Goal: Transaction & Acquisition: Purchase product/service

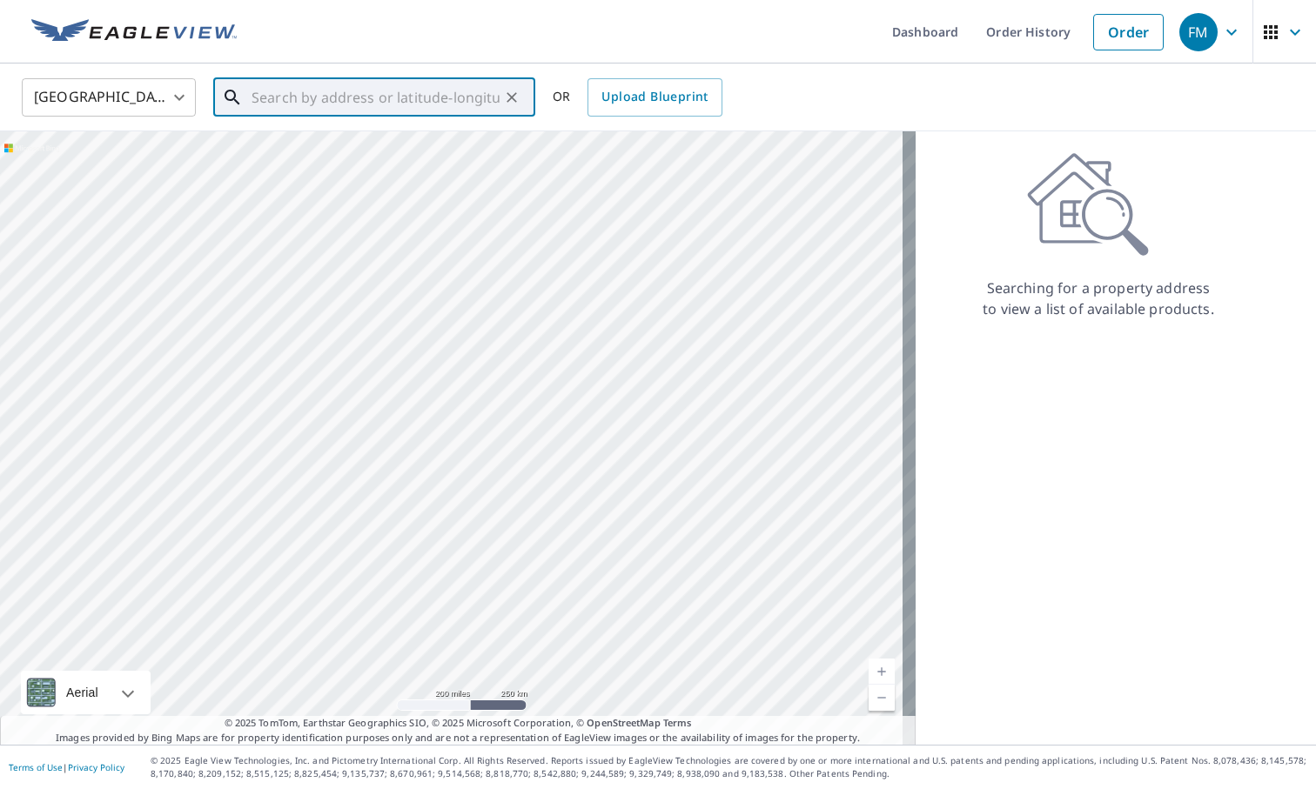
paste input "[STREET_ADDRESS][PERSON_NAME]"
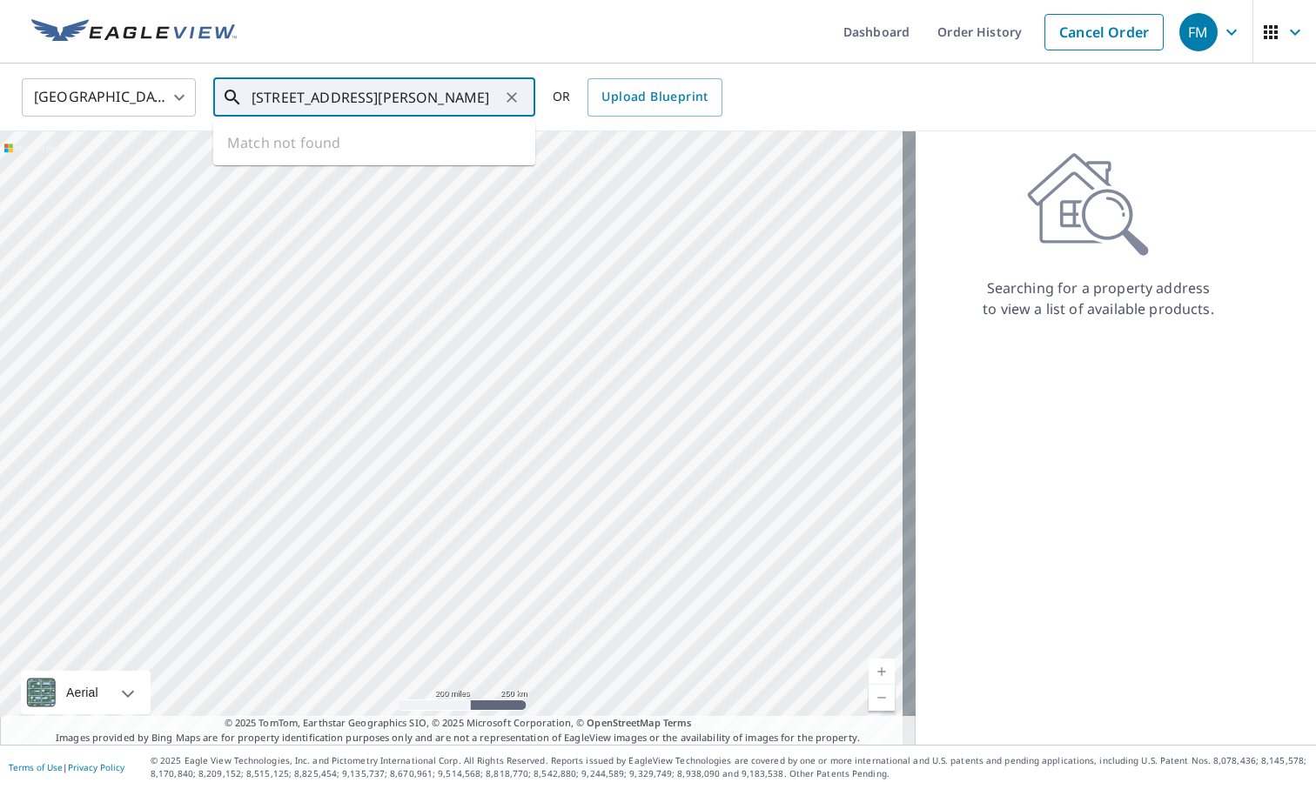
type input "[STREET_ADDRESS][PERSON_NAME]"
click at [166, 101] on body "FM FM Dashboard Order History Cancel Order FM [GEOGRAPHIC_DATA] US ​ [STREET_AD…" at bounding box center [658, 394] width 1316 height 789
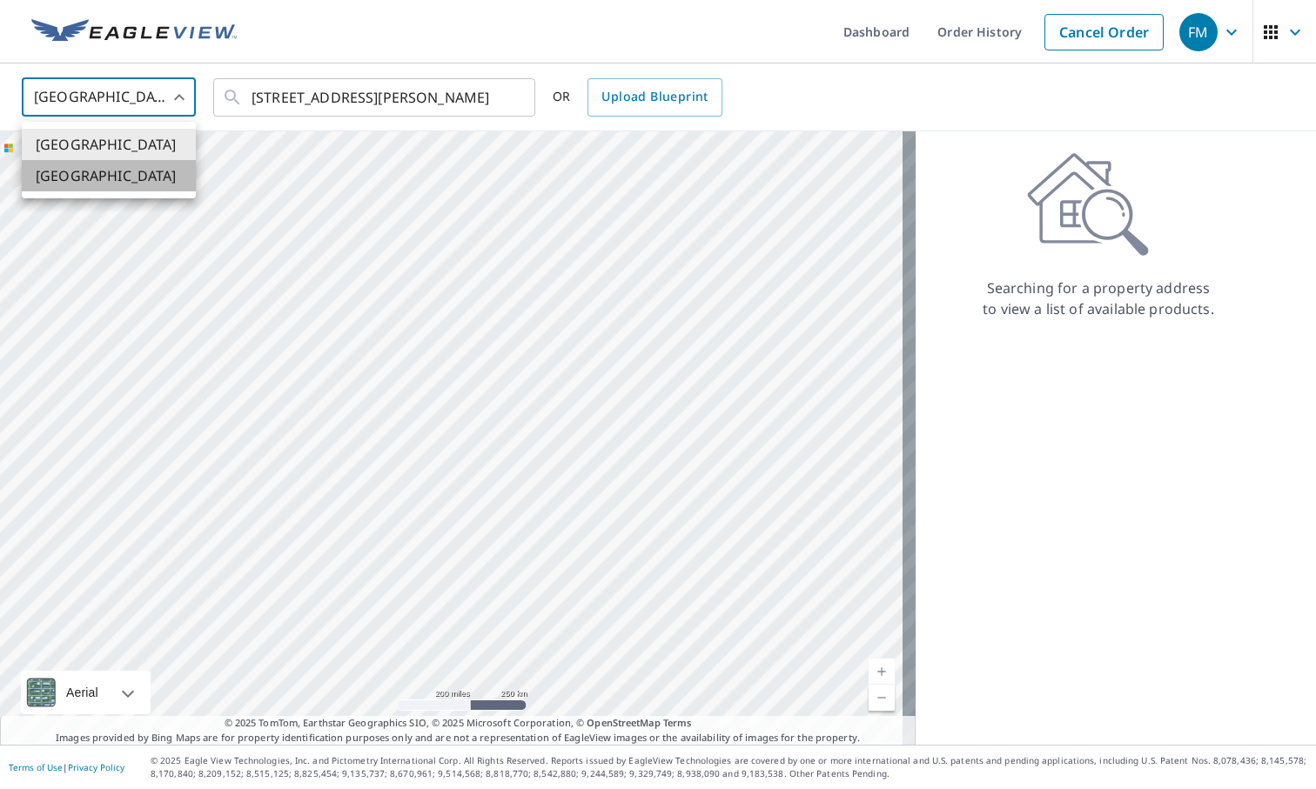
click at [142, 178] on li "[GEOGRAPHIC_DATA]" at bounding box center [109, 175] width 174 height 31
type input "CA"
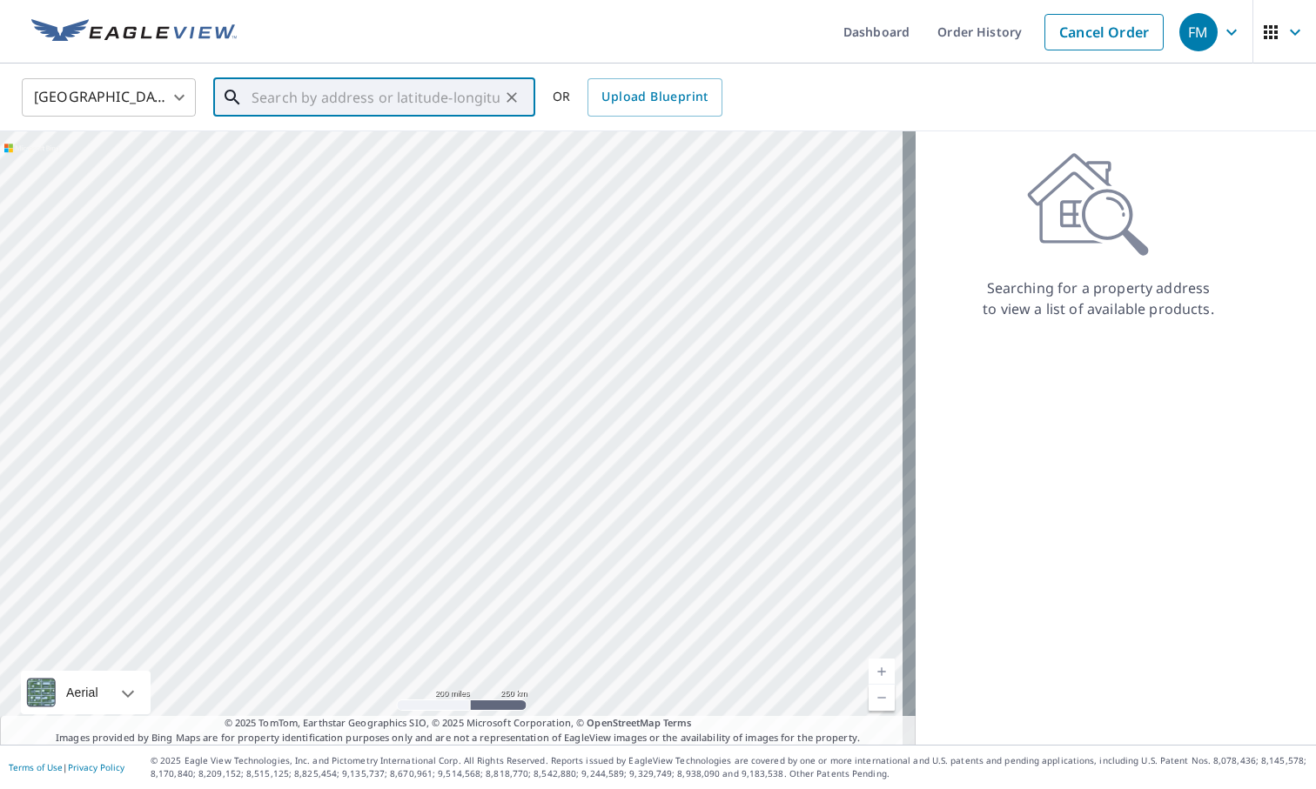
paste input "[STREET_ADDRESS][PERSON_NAME]"
click at [437, 151] on span "[STREET_ADDRESS][PERSON_NAME]" at bounding box center [384, 148] width 273 height 21
type input "[STREET_ADDRESS][PERSON_NAME]"
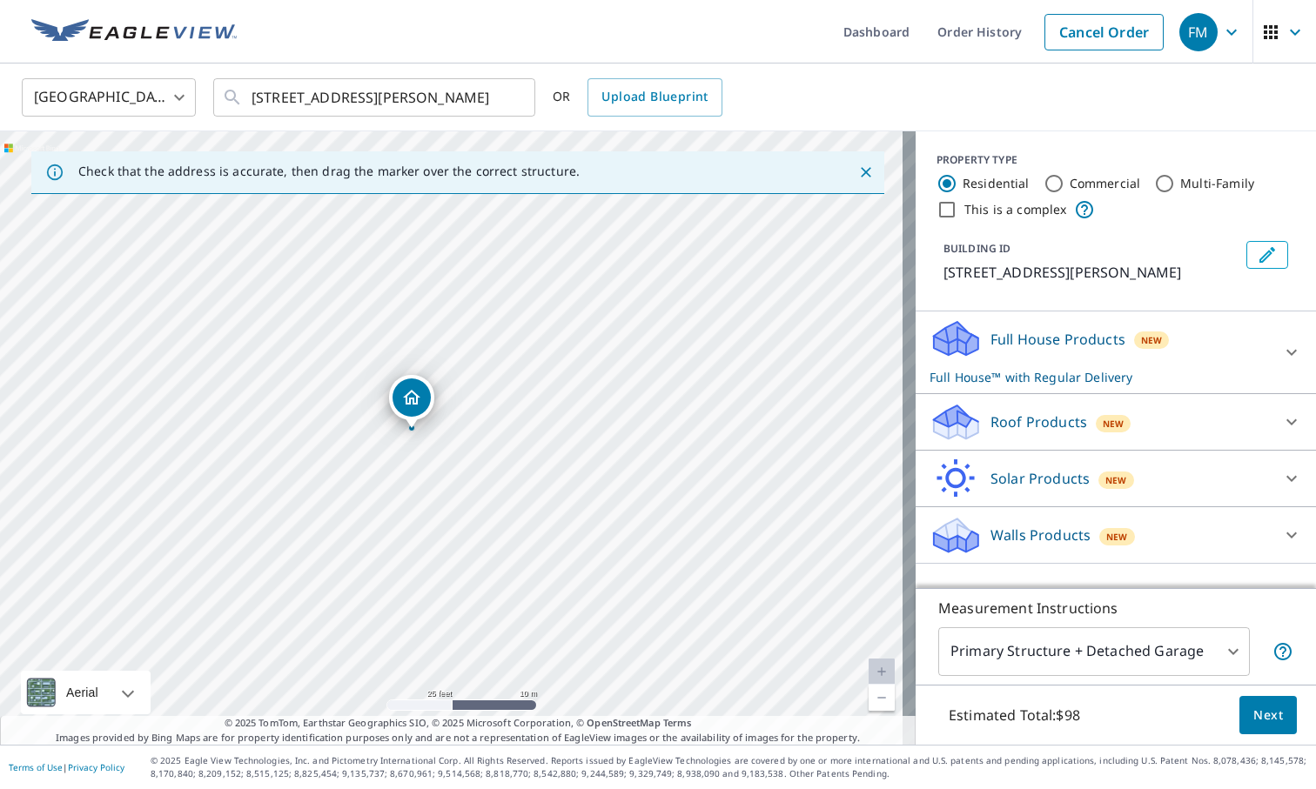
click at [1141, 347] on span "New" at bounding box center [1151, 340] width 21 height 14
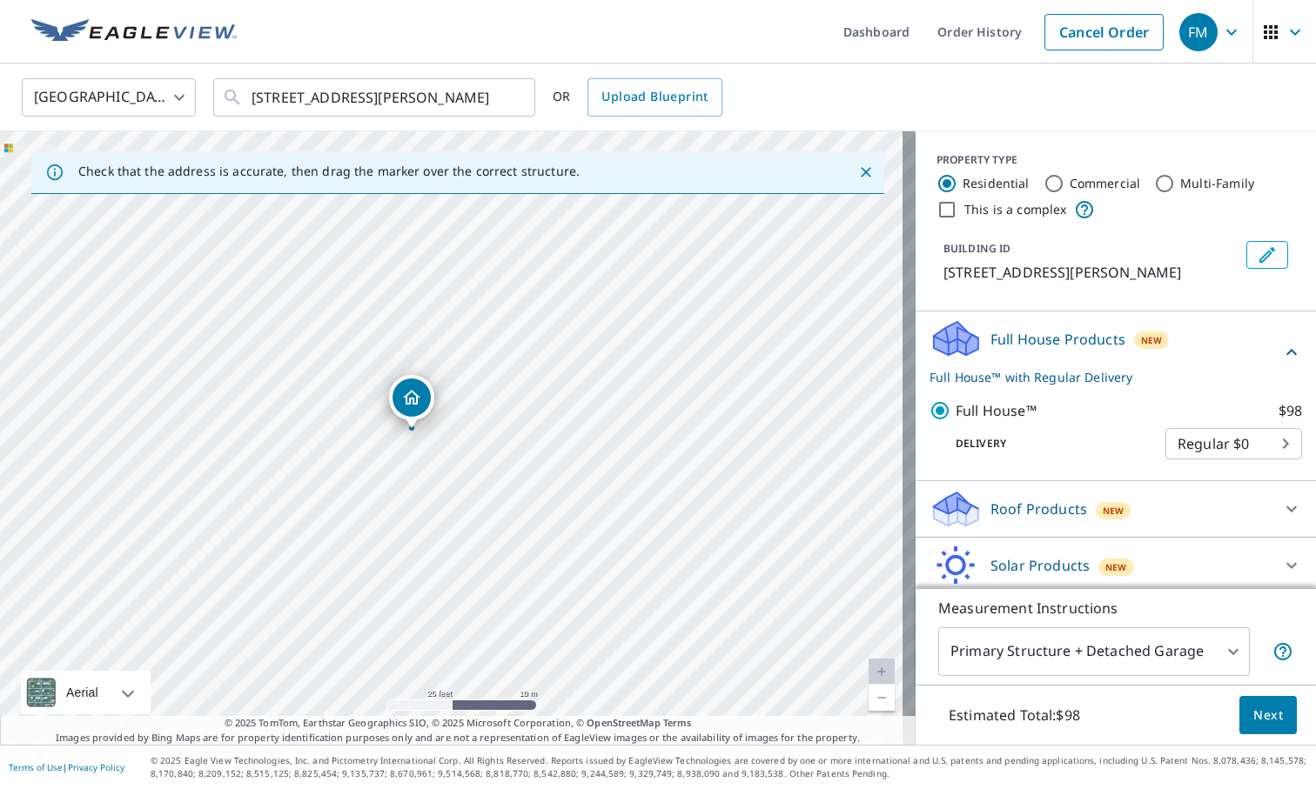
click at [1201, 471] on body "FM FM Dashboard Order History Cancel Order FM [GEOGRAPHIC_DATA] [GEOGRAPHIC_DAT…" at bounding box center [658, 394] width 1316 height 789
click at [1070, 383] on div at bounding box center [658, 394] width 1316 height 789
click at [1157, 530] on div "Roof Products New" at bounding box center [1099, 509] width 341 height 41
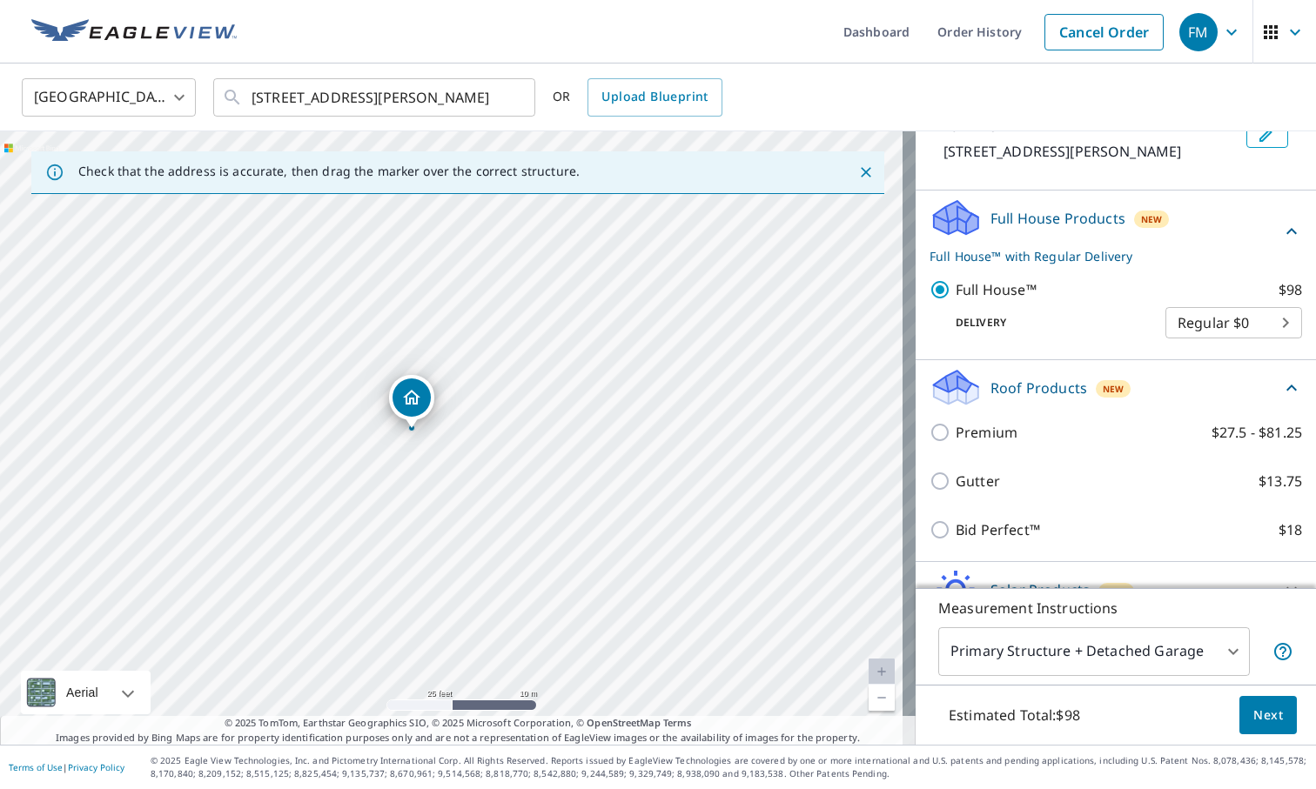
scroll to position [229, 0]
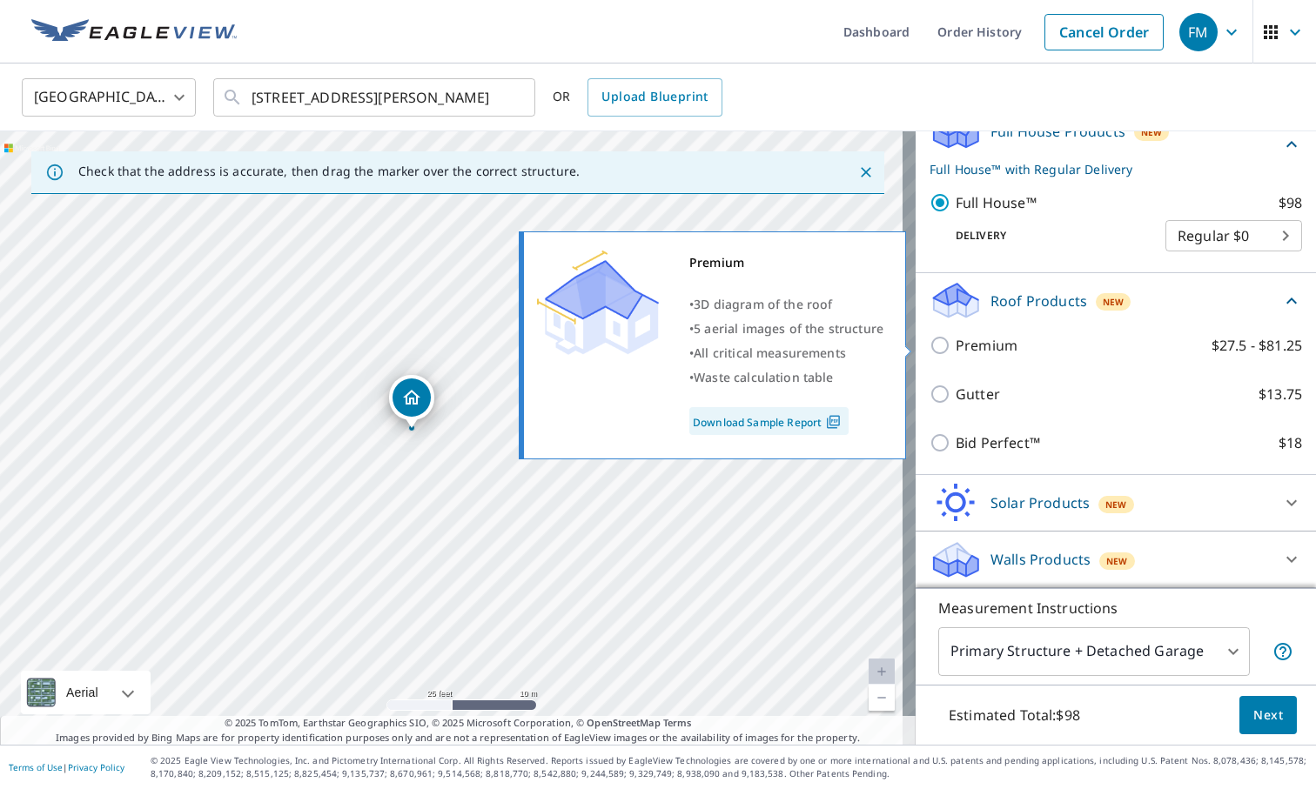
click at [930, 345] on input "Premium $27.5 - $81.25" at bounding box center [942, 345] width 26 height 21
checkbox input "true"
checkbox input "false"
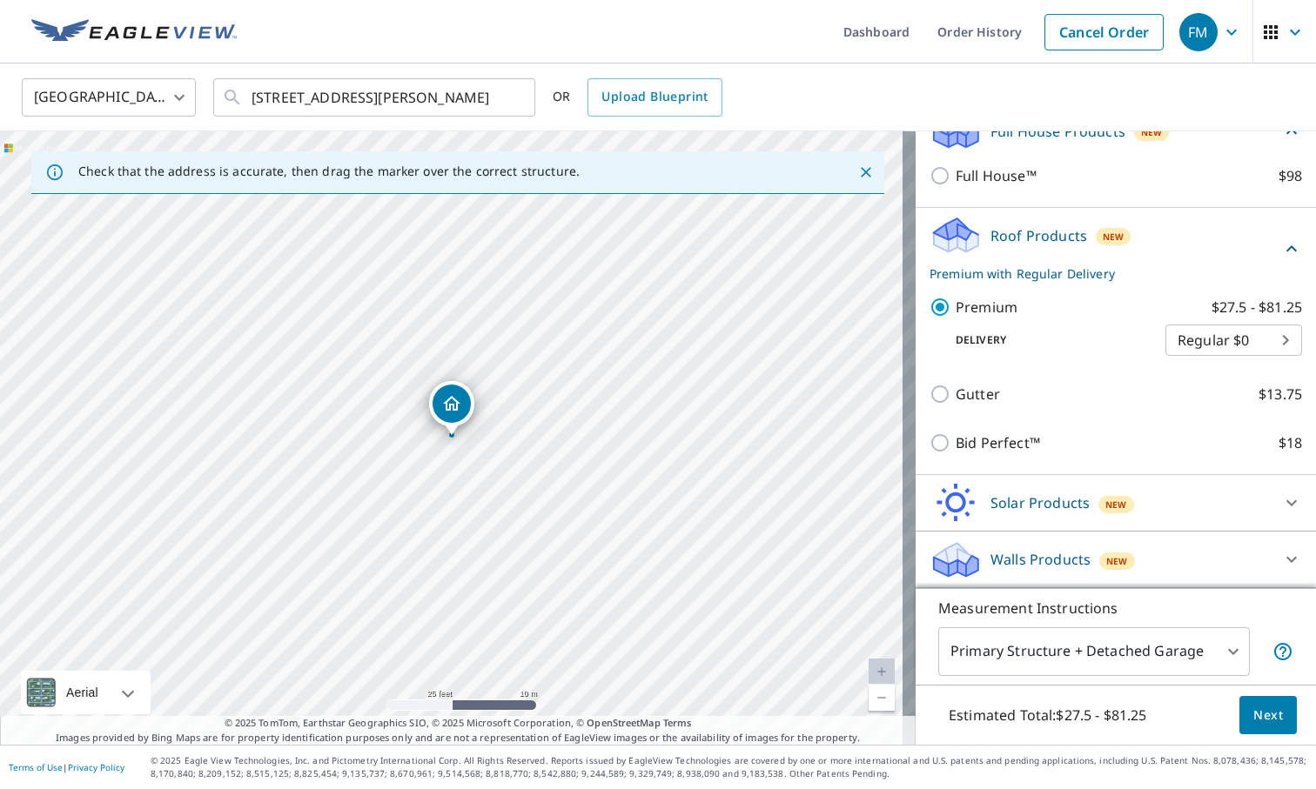
click at [1176, 336] on body "FM FM Dashboard Order History Cancel Order FM [GEOGRAPHIC_DATA] [GEOGRAPHIC_DAT…" at bounding box center [658, 394] width 1316 height 789
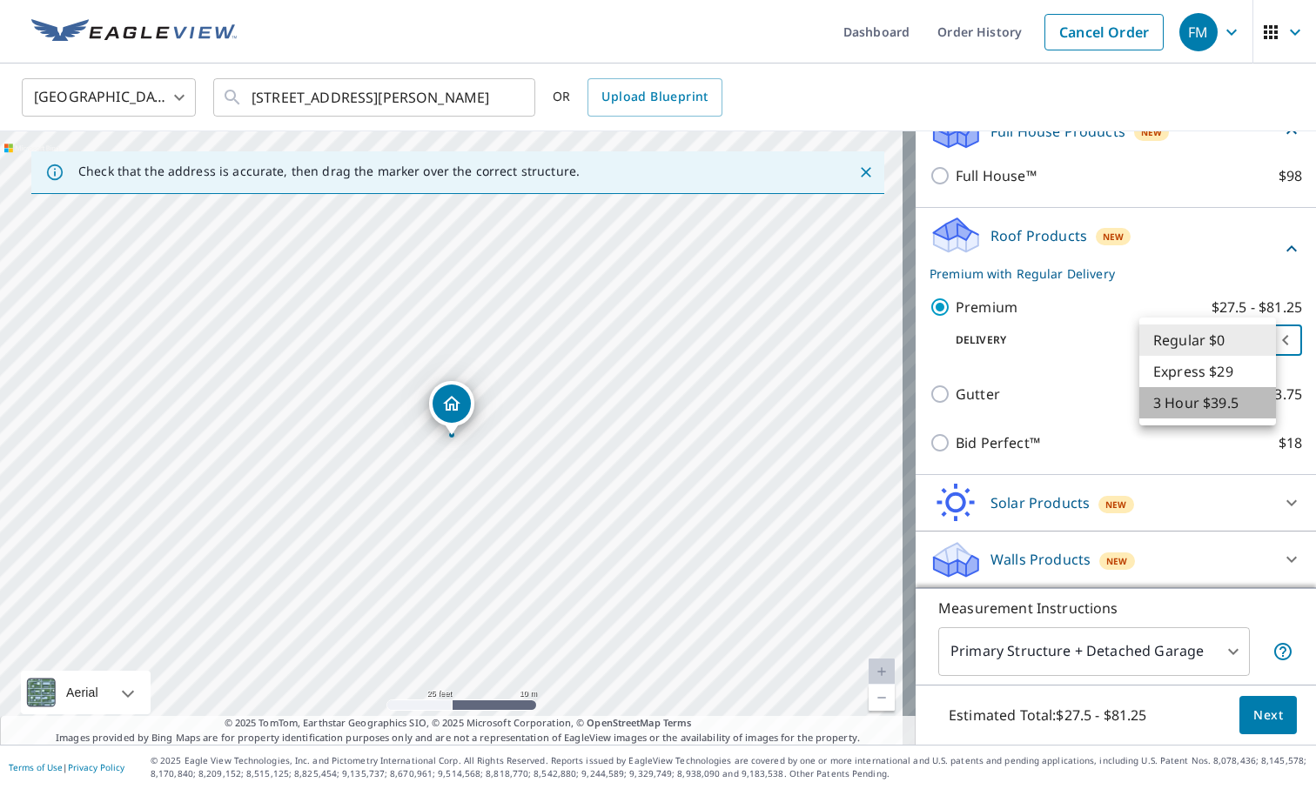
click at [1198, 407] on li "3 Hour $39.5" at bounding box center [1207, 402] width 137 height 31
type input "7"
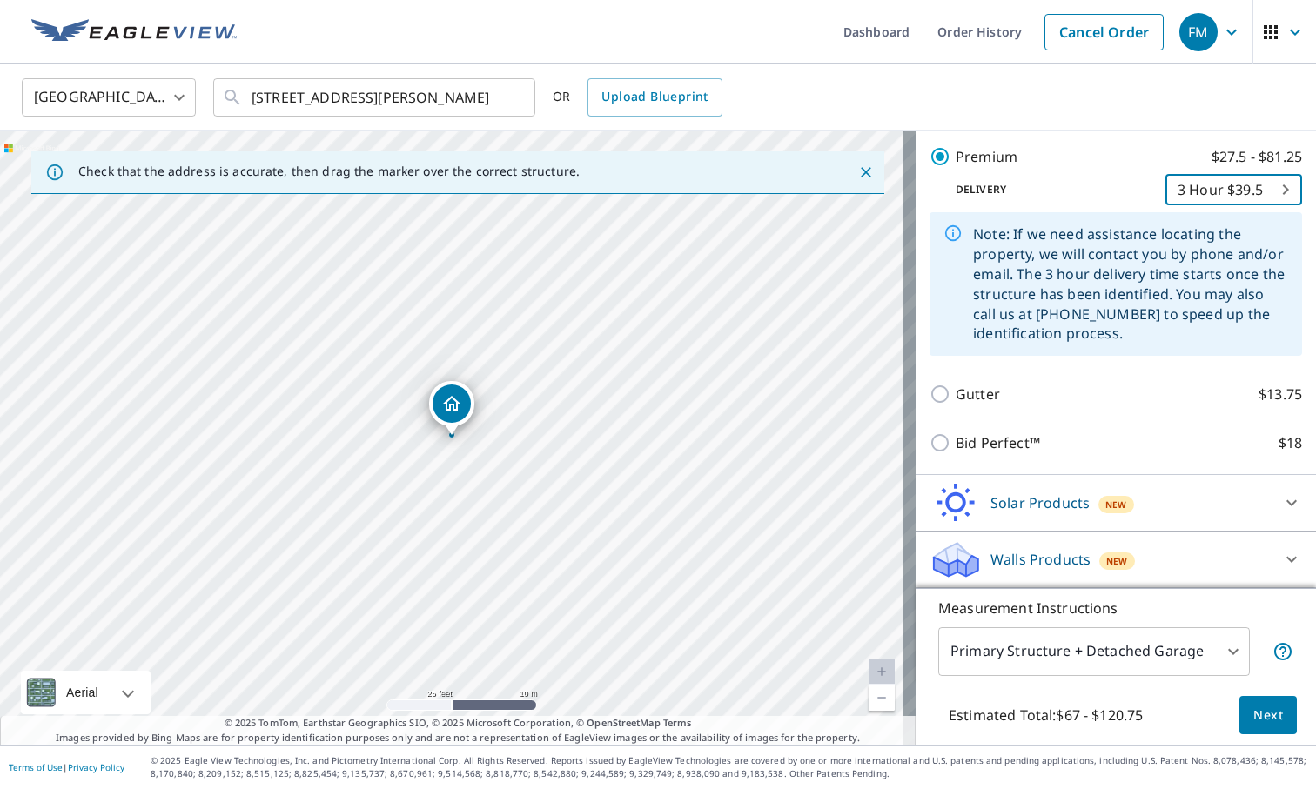
scroll to position [375, 0]
click at [1257, 714] on span "Next" at bounding box center [1268, 716] width 30 height 22
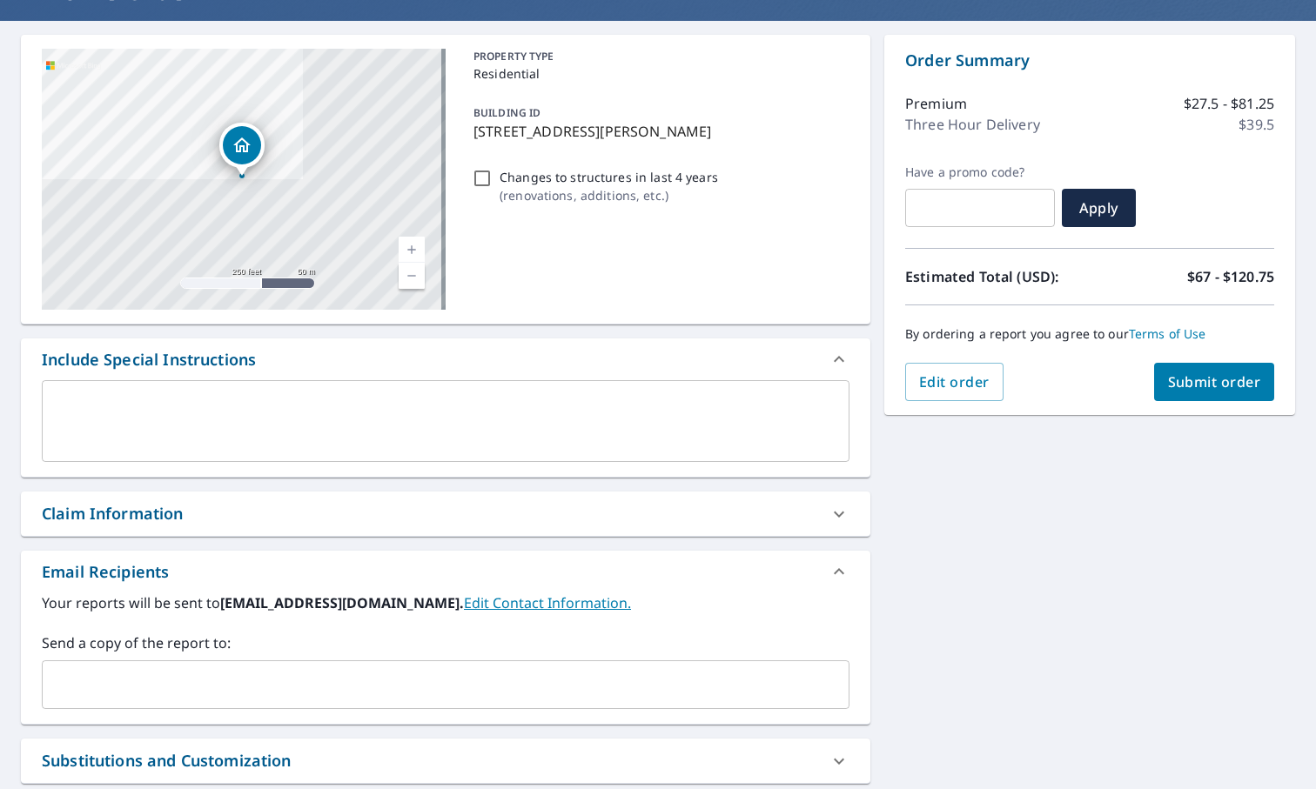
scroll to position [299, 0]
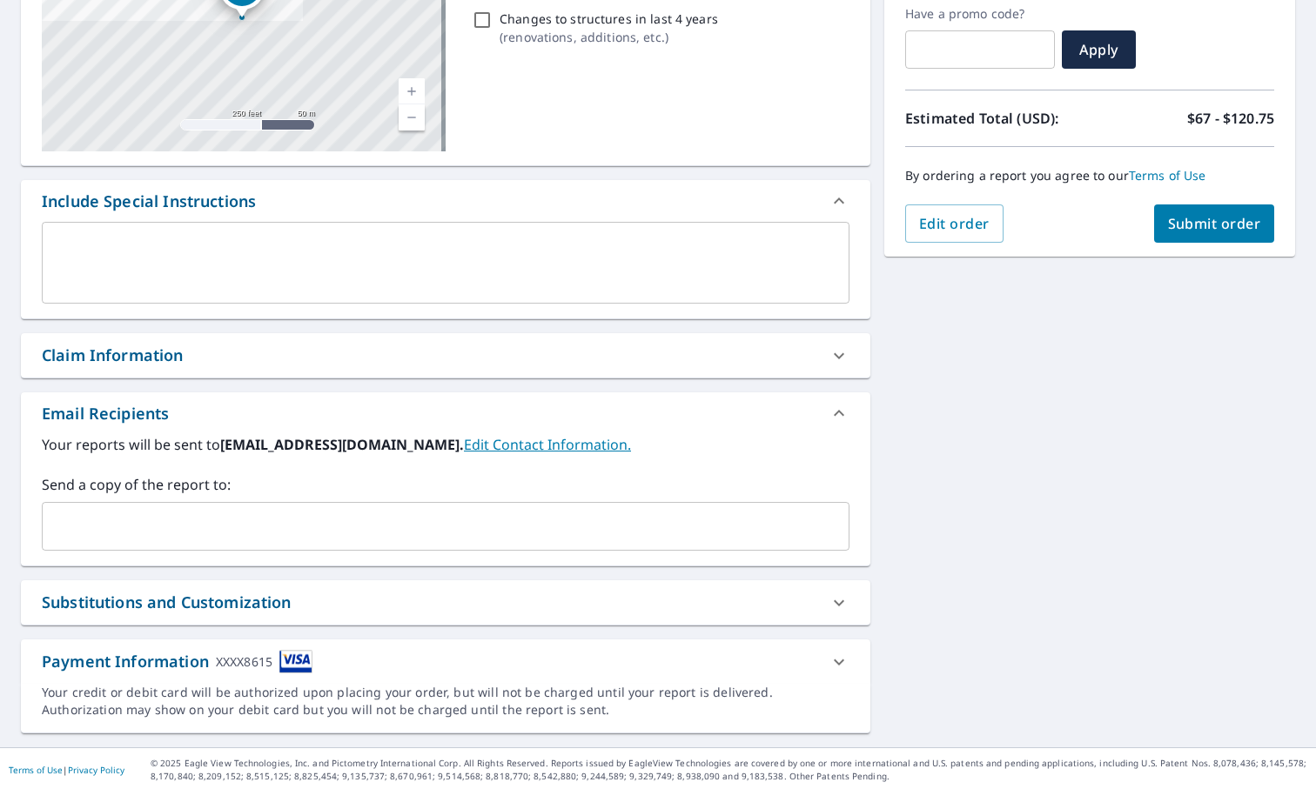
click at [1179, 216] on span "Submit order" at bounding box center [1214, 223] width 93 height 19
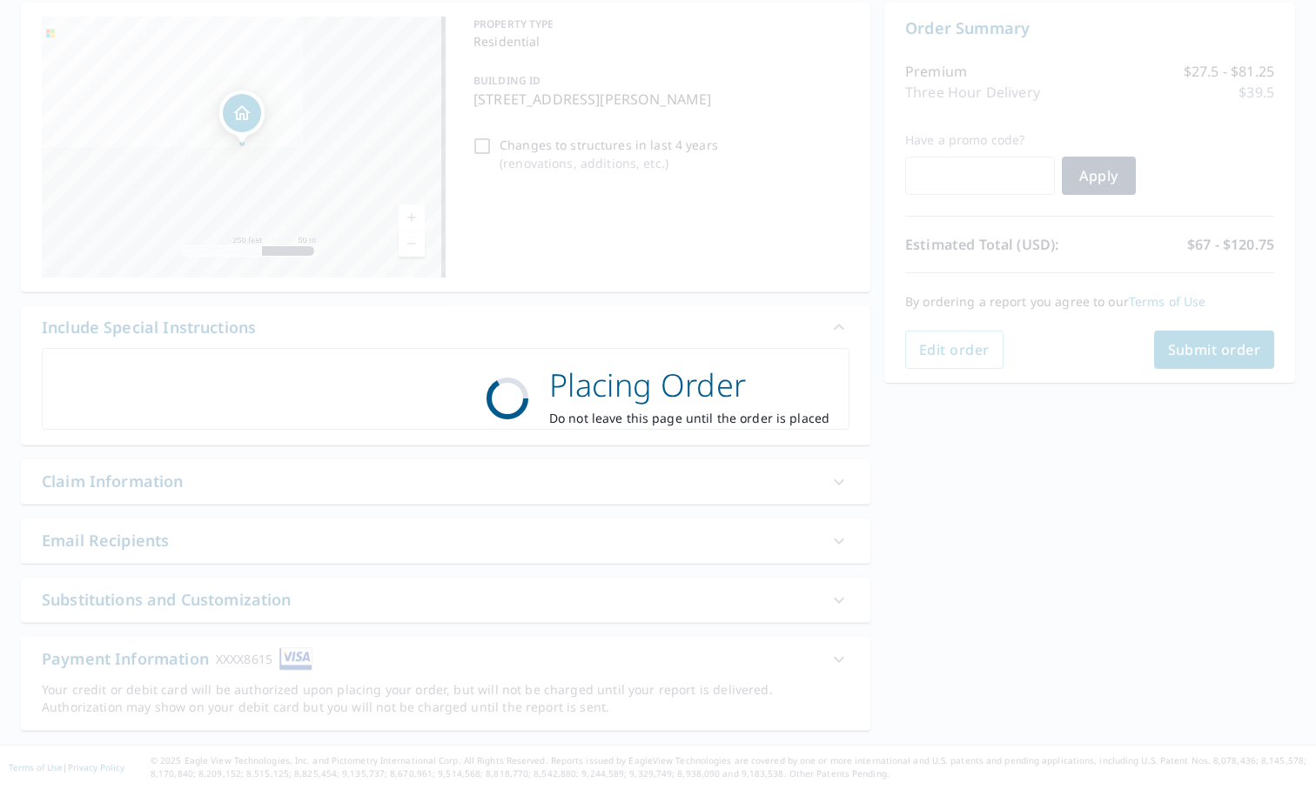
scroll to position [172, 0]
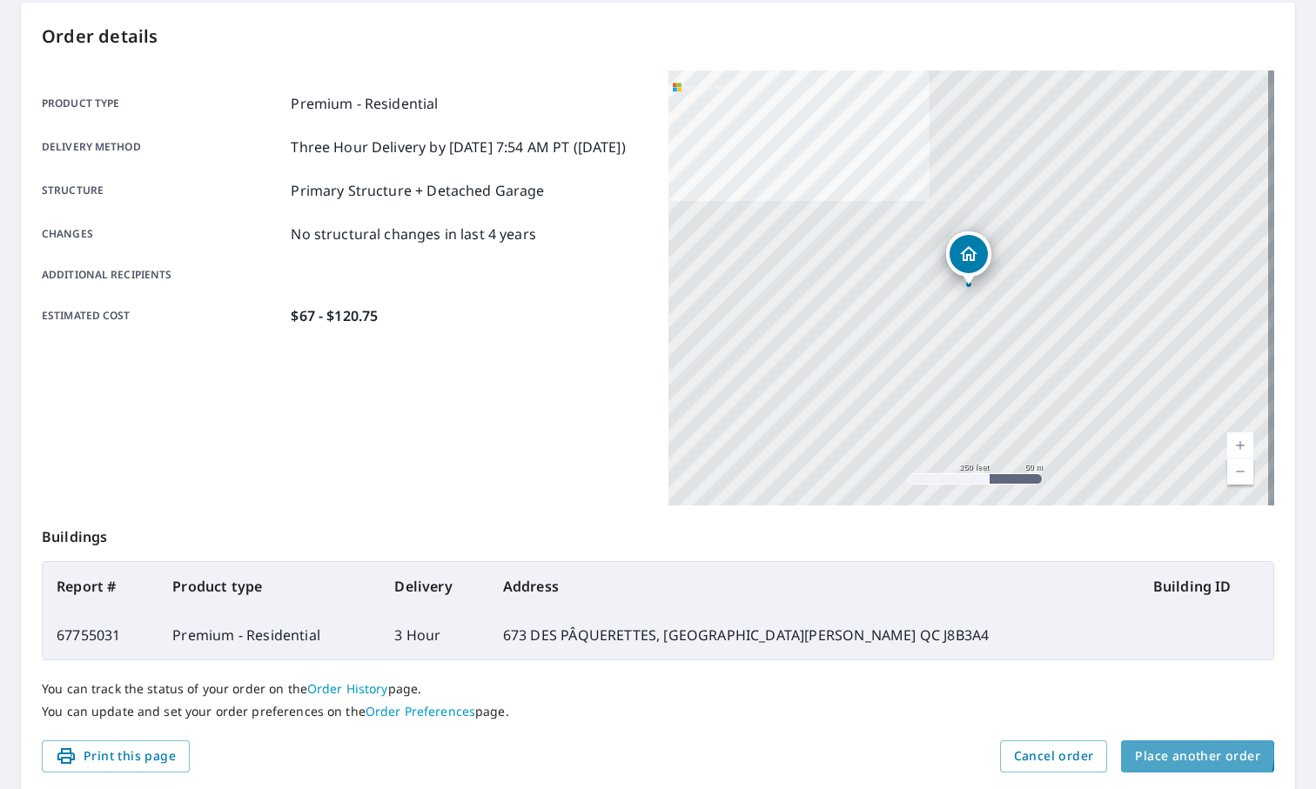
click at [1186, 753] on span "Place another order" at bounding box center [1197, 757] width 125 height 22
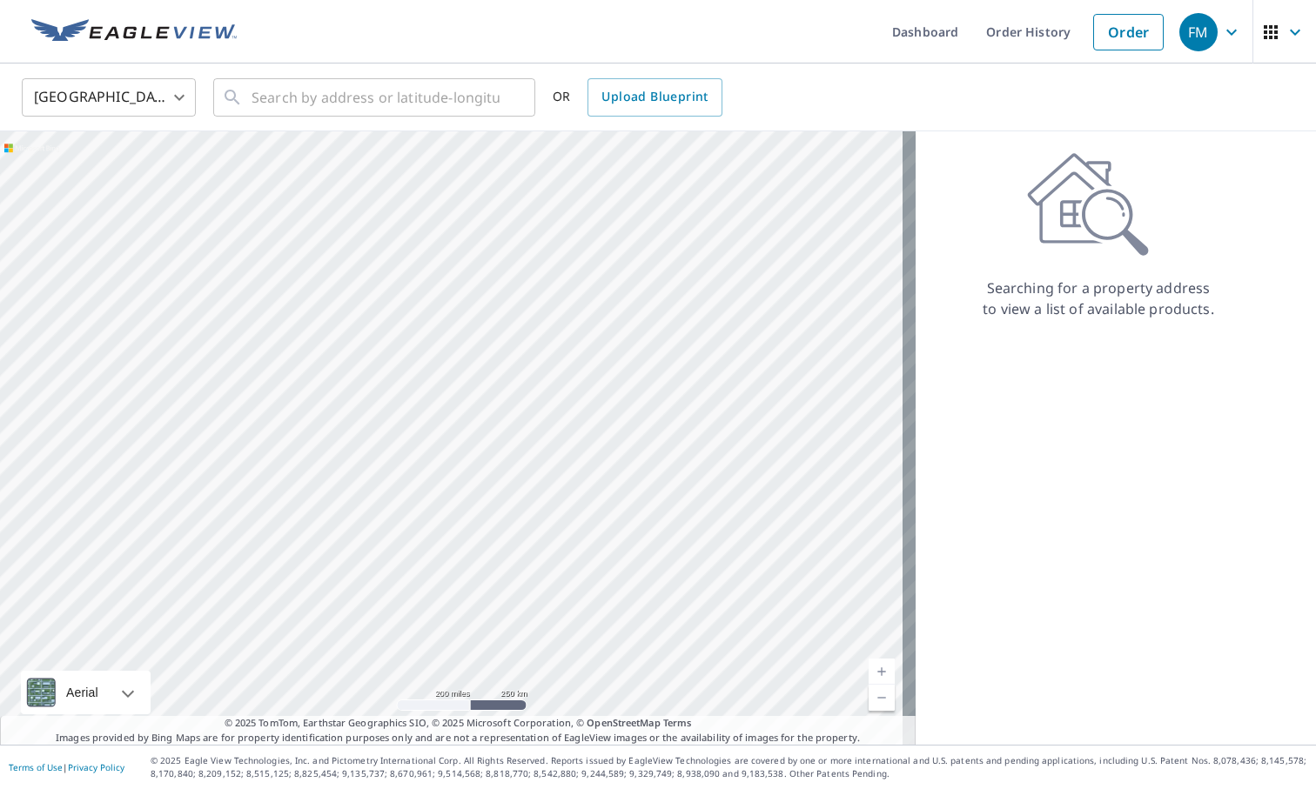
click at [180, 108] on body "FM FM Dashboard Order History Order FM [GEOGRAPHIC_DATA] US ​ ​ OR Upload Bluep…" at bounding box center [658, 394] width 1316 height 789
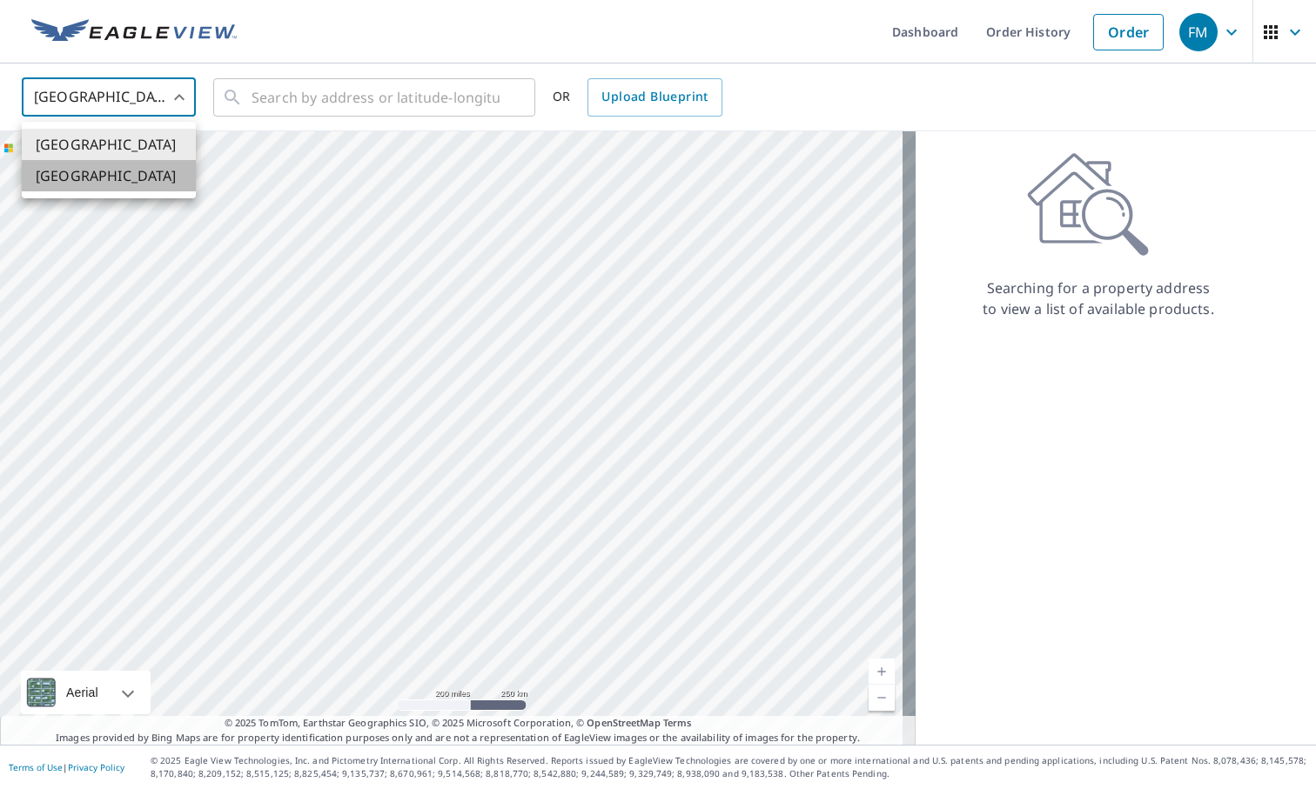
click at [71, 187] on li "[GEOGRAPHIC_DATA]" at bounding box center [109, 175] width 174 height 31
type input "CA"
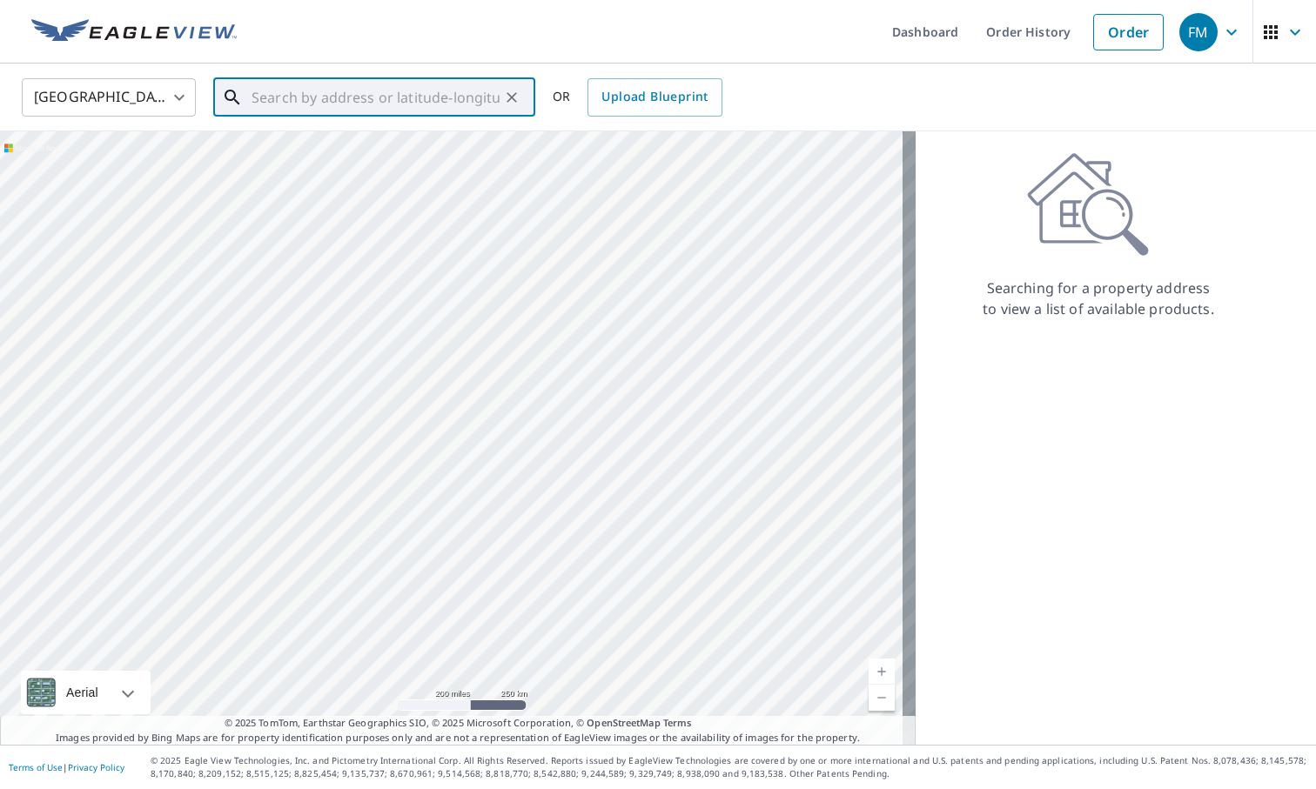
paste input "[STREET_ADDRESS]"
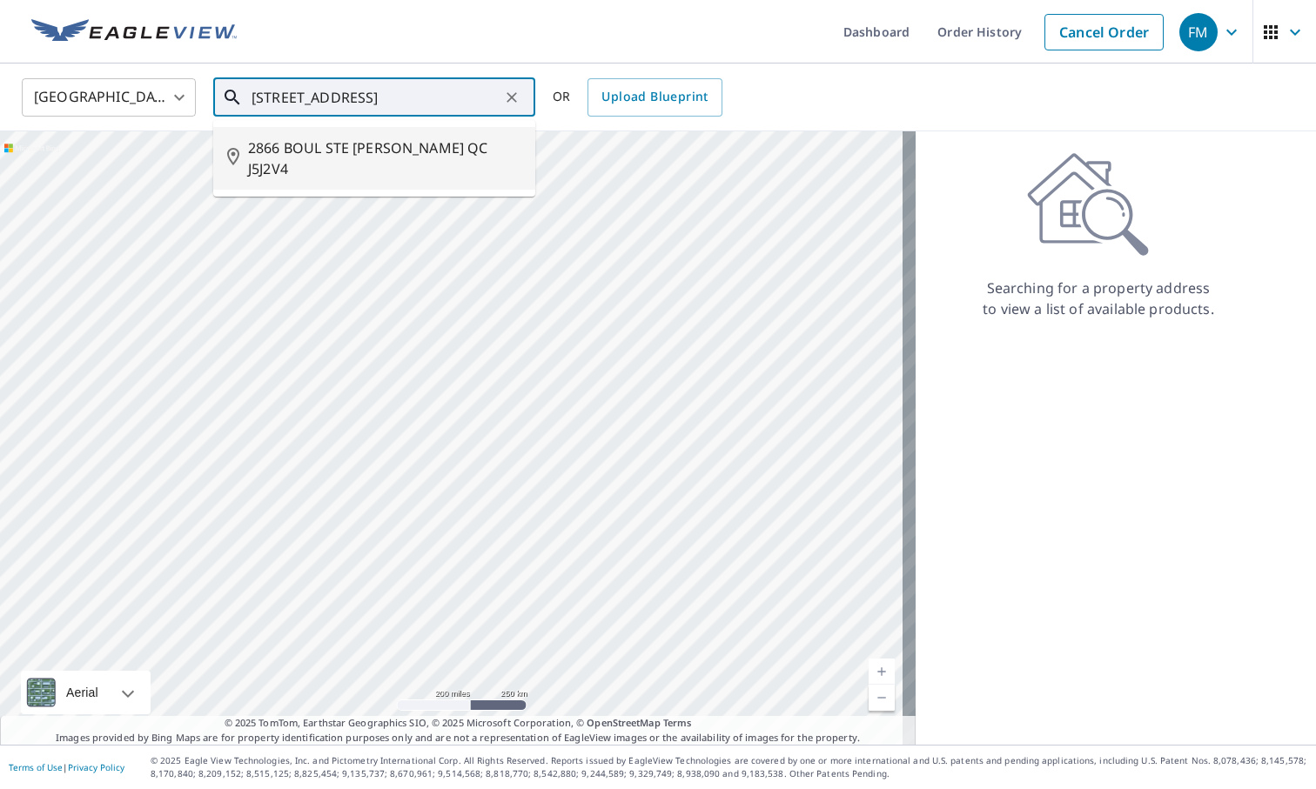
click at [465, 168] on span "2866 BOUL STE [PERSON_NAME] QC J5J2V4" at bounding box center [384, 159] width 273 height 42
type input "2866 BOUL STE [PERSON_NAME] QC J5J2V4"
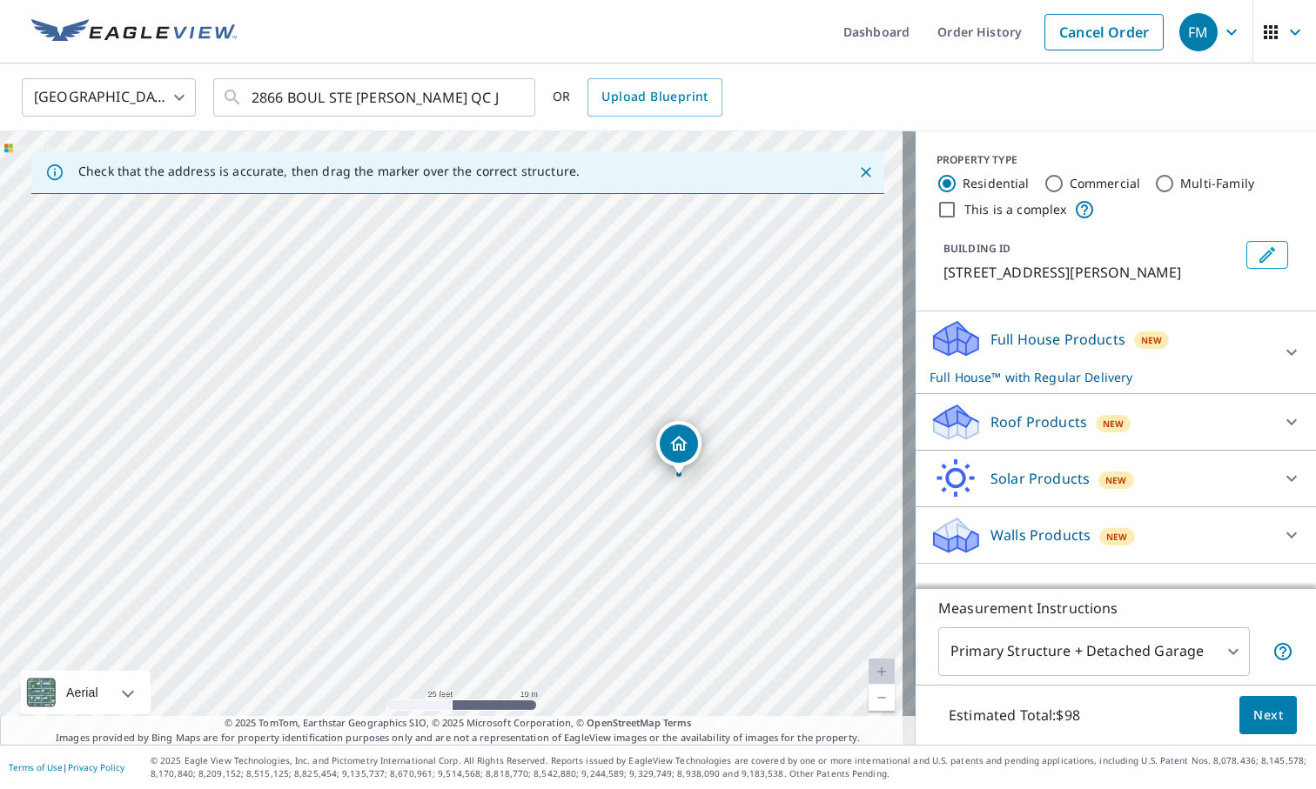
drag, startPoint x: 445, startPoint y: 413, endPoint x: 672, endPoint y: 453, distance: 230.5
click at [1033, 350] on p "Full House Products" at bounding box center [1057, 339] width 135 height 21
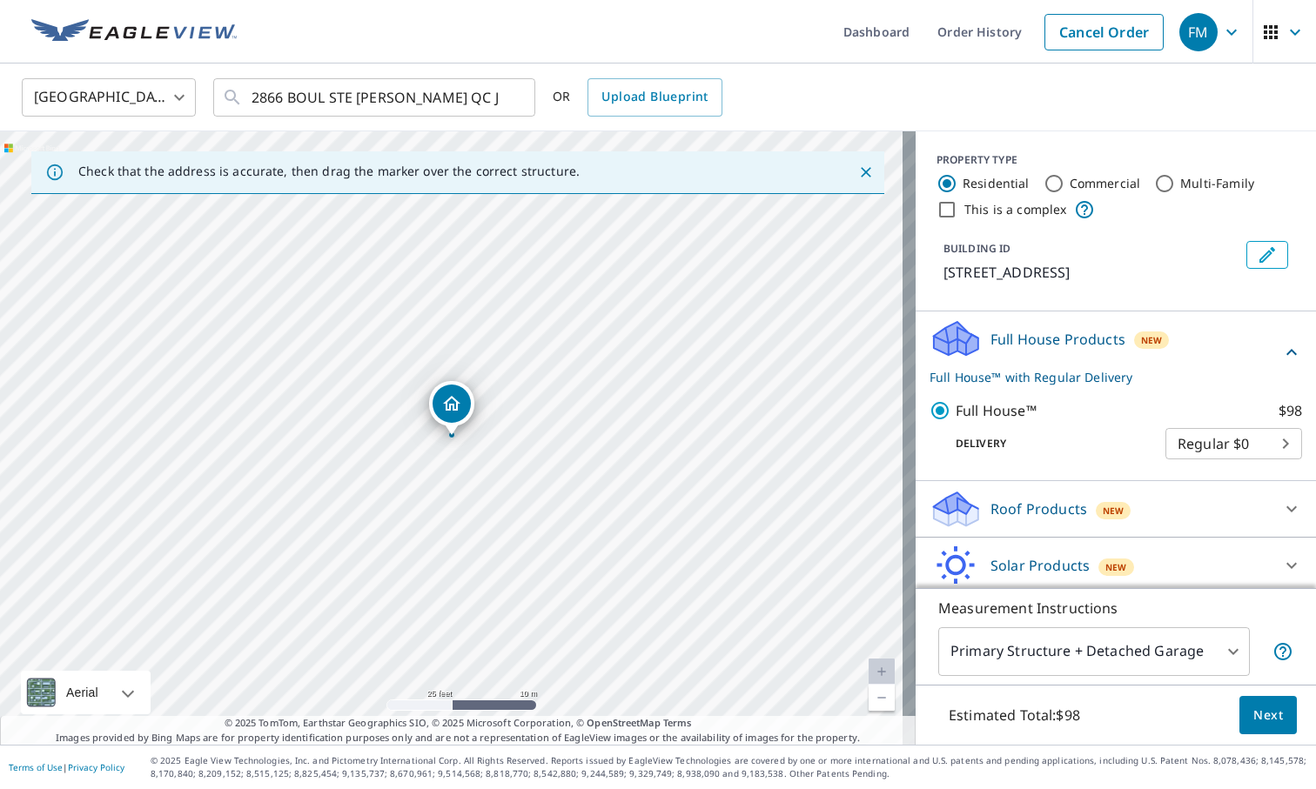
click at [1249, 466] on body "FM FM Dashboard Order History Cancel Order FM [GEOGRAPHIC_DATA] [GEOGRAPHIC_DAT…" at bounding box center [658, 394] width 1316 height 789
click at [1070, 552] on div at bounding box center [658, 394] width 1316 height 789
click at [1070, 530] on div "Roof Products New" at bounding box center [1099, 509] width 341 height 41
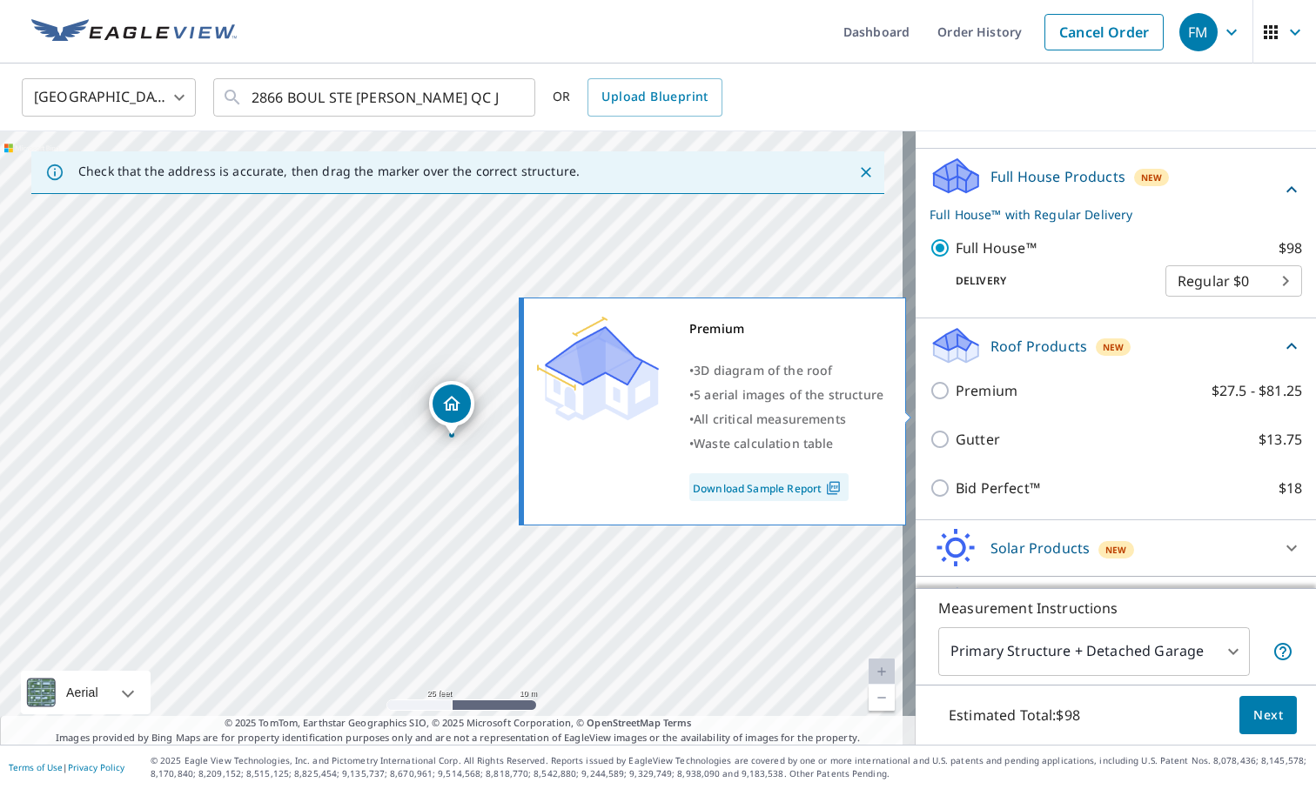
click at [969, 401] on p "Premium" at bounding box center [987, 390] width 62 height 21
click at [956, 401] on input "Premium $27.5 - $81.25" at bounding box center [942, 390] width 26 height 21
checkbox input "true"
checkbox input "false"
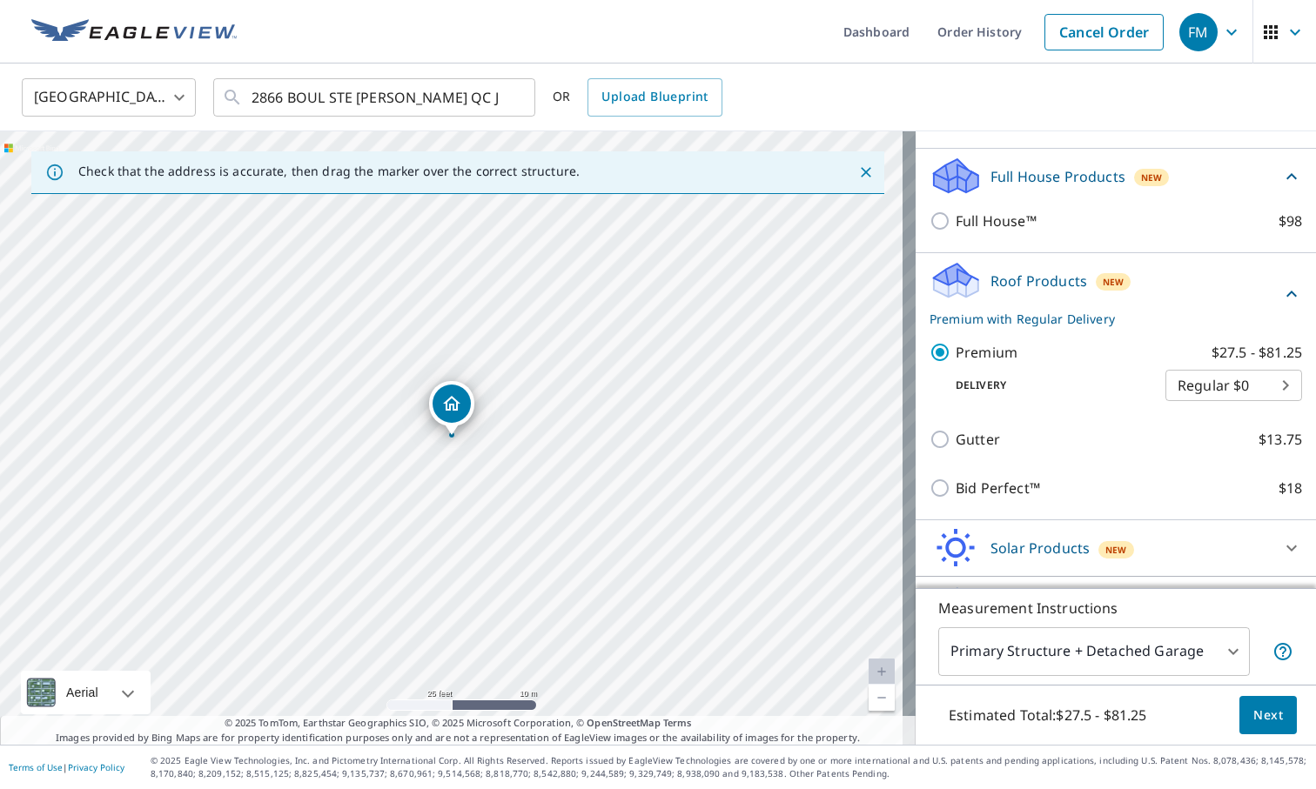
click at [1210, 409] on body "FM FM Dashboard Order History Cancel Order FM [GEOGRAPHIC_DATA] [GEOGRAPHIC_DAT…" at bounding box center [658, 394] width 1316 height 789
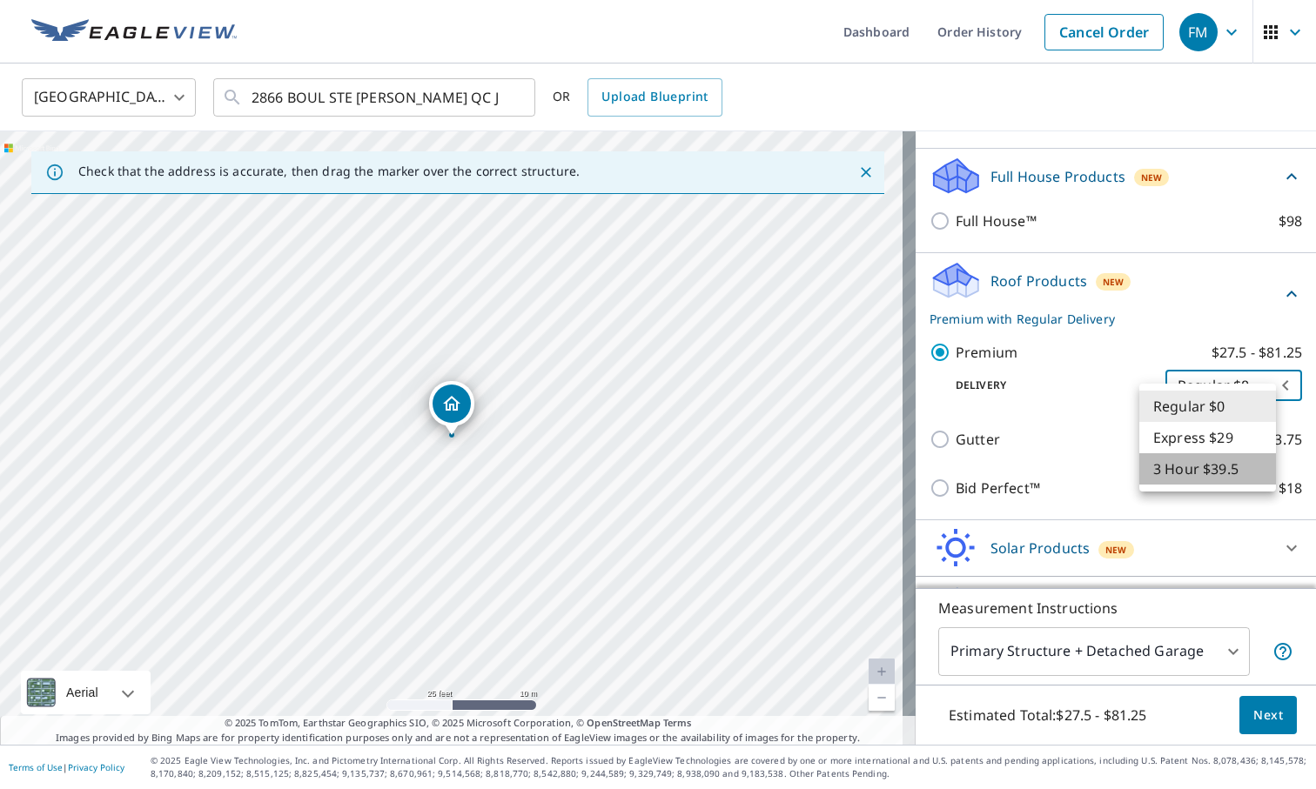
click at [1184, 477] on li "3 Hour $39.5" at bounding box center [1207, 468] width 137 height 31
type input "7"
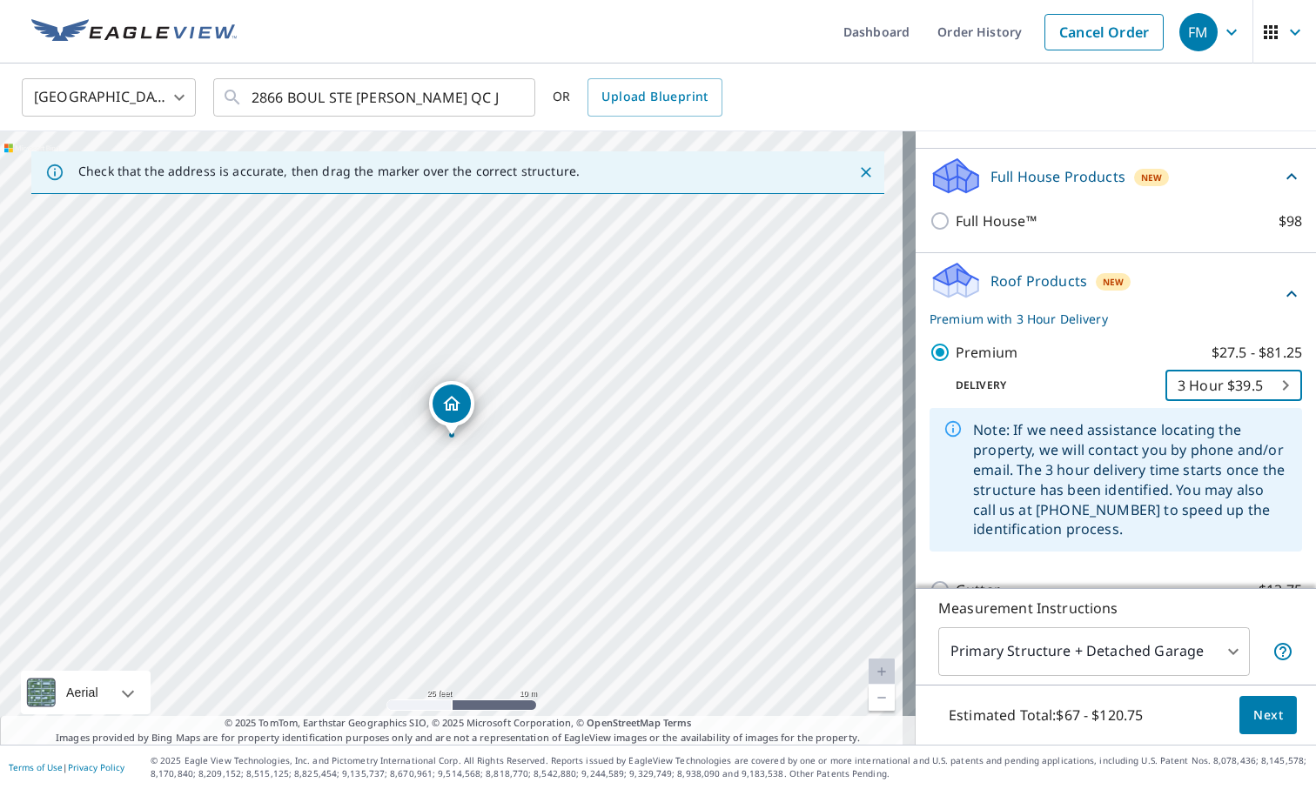
click at [1253, 714] on span "Next" at bounding box center [1268, 716] width 30 height 22
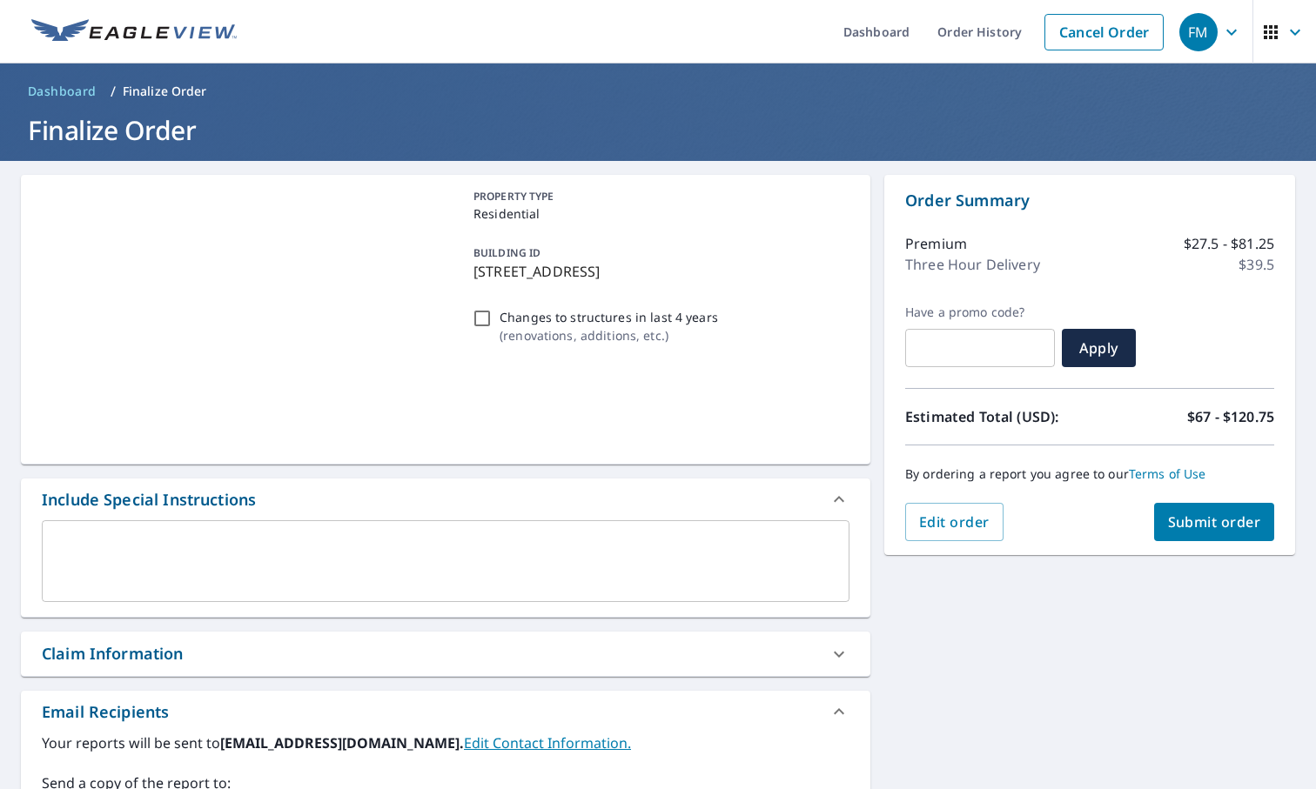
click at [1168, 516] on span "Submit order" at bounding box center [1214, 522] width 93 height 19
